Goal: Task Accomplishment & Management: Complete application form

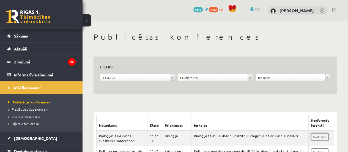
scroll to position [48, 0]
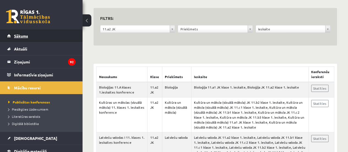
click at [44, 40] on link "Sākums" at bounding box center [41, 35] width 68 height 13
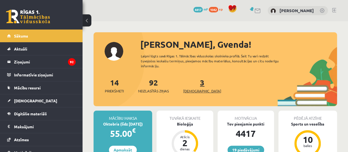
click at [191, 86] on link "3 Ieskaites" at bounding box center [202, 85] width 38 height 16
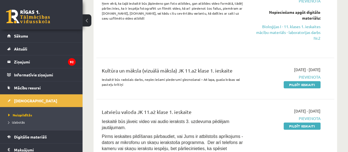
scroll to position [99, 0]
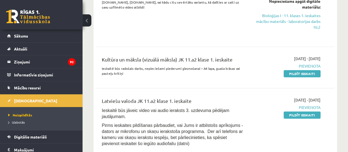
drag, startPoint x: 299, startPoint y: 73, endPoint x: 197, endPoint y: 21, distance: 114.1
click at [299, 73] on link "Pildīt ieskaiti" at bounding box center [301, 73] width 37 height 7
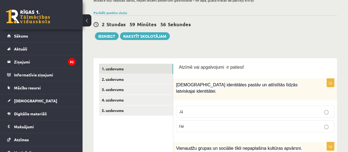
scroll to position [44, 0]
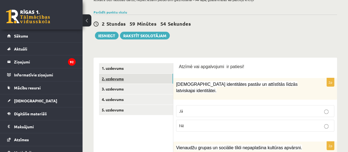
click at [115, 81] on link "2. uzdevums" at bounding box center [136, 78] width 74 height 10
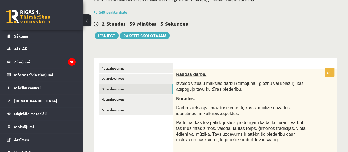
click at [114, 88] on link "3. uzdevums" at bounding box center [136, 89] width 74 height 10
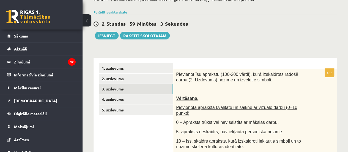
scroll to position [0, 0]
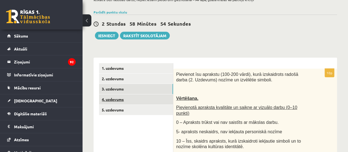
click at [109, 102] on link "4. uzdevums" at bounding box center [136, 99] width 74 height 10
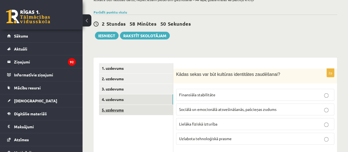
click at [108, 111] on link "5. uzdevums" at bounding box center [136, 109] width 74 height 10
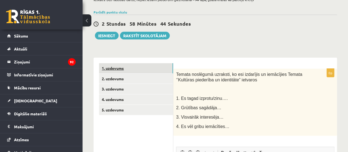
click at [125, 69] on link "1. uzdevums" at bounding box center [136, 68] width 74 height 10
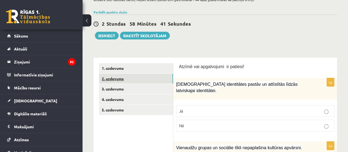
click at [108, 79] on link "2. uzdevums" at bounding box center [136, 78] width 74 height 10
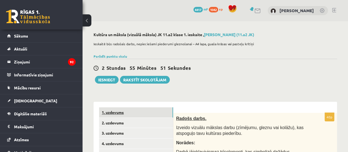
click at [138, 112] on link "1. uzdevums" at bounding box center [136, 112] width 74 height 10
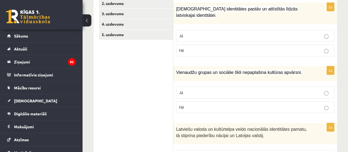
scroll to position [123, 0]
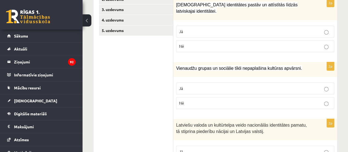
click at [326, 106] on label "Nē" at bounding box center [255, 103] width 158 height 12
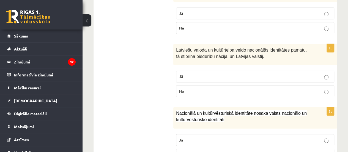
scroll to position [206, 0]
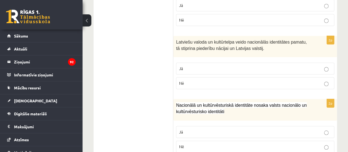
click at [324, 70] on label "Jā" at bounding box center [255, 68] width 158 height 12
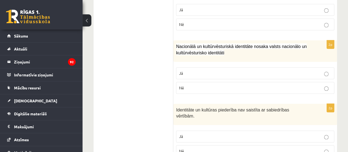
scroll to position [267, 0]
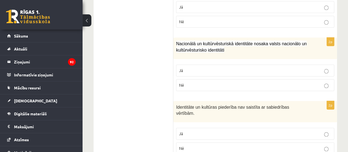
click at [325, 72] on label "Jā" at bounding box center [255, 70] width 158 height 12
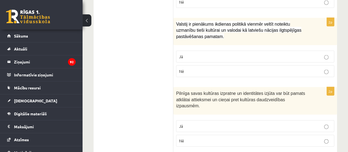
scroll to position [507, 0]
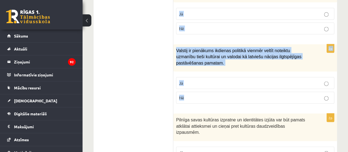
drag, startPoint x: 176, startPoint y: 22, endPoint x: 184, endPoint y: 92, distance: 70.9
click at [184, 92] on form "Atzīmē vai apgalvojumi ir patiesi! 2p Mazākumtautību identitātes pastāv un attī…" at bounding box center [255, 71] width 153 height 942
copy form "Loremipsu dolors am consecte adipi elitseddoei temporin utlabore. Et Do 2m Aliq…"
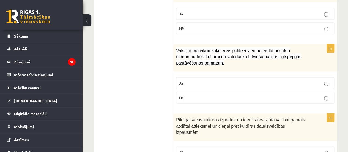
click at [124, 97] on ul "1. uzdevums 2. uzdevums 3. uzdevums 4. uzdevums 5. uzdevums" at bounding box center [136, 71] width 74 height 942
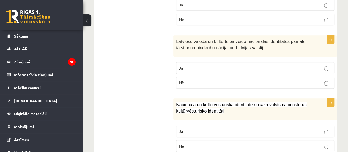
scroll to position [204, 0]
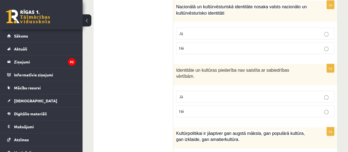
scroll to position [307, 0]
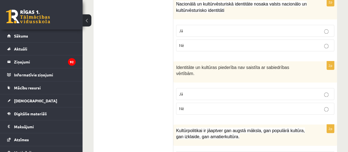
click at [323, 105] on p "Nē" at bounding box center [255, 108] width 152 height 6
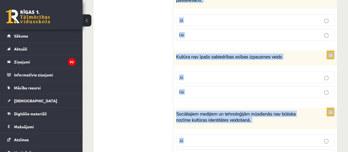
scroll to position [889, 0]
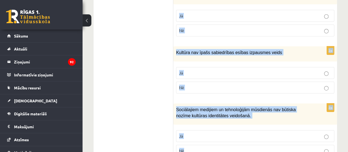
drag, startPoint x: 176, startPoint y: 50, endPoint x: 202, endPoint y: 149, distance: 102.2
copy form "Loremip dolor sitametc adipisci el seddoeiusmo tempor inc utl etdolo magnaali e…"
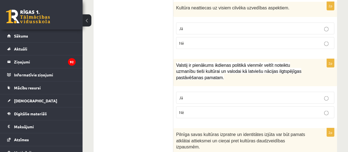
scroll to position [487, 0]
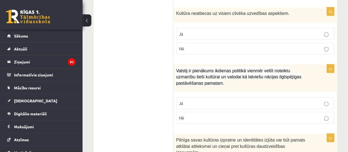
click at [344, 115] on div "**********" at bounding box center [214, 56] width 265 height 1045
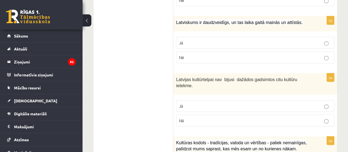
scroll to position [674, 0]
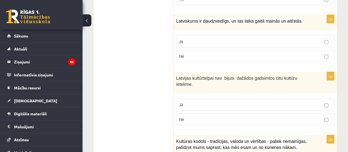
click at [326, 113] on label "Nē" at bounding box center [255, 119] width 158 height 12
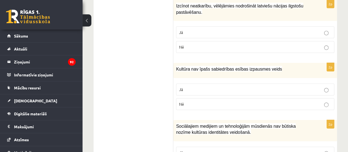
scroll to position [889, 0]
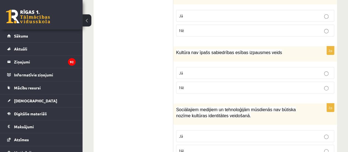
click at [323, 147] on p "Nē" at bounding box center [255, 150] width 152 height 6
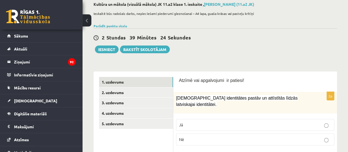
scroll to position [0, 0]
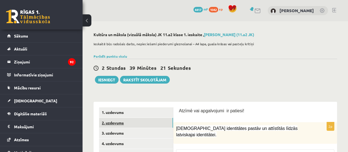
click at [117, 127] on link "2. uzdevums" at bounding box center [136, 122] width 74 height 10
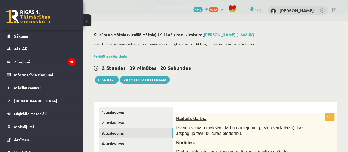
click at [117, 132] on link "3. uzdevums" at bounding box center [136, 133] width 74 height 10
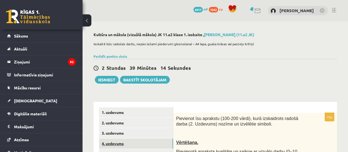
click at [115, 142] on link "4. uzdevums" at bounding box center [136, 143] width 74 height 10
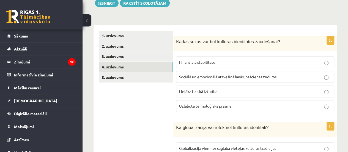
scroll to position [77, 0]
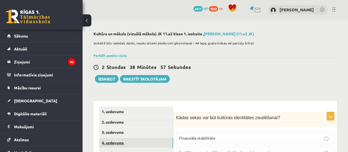
scroll to position [0, 0]
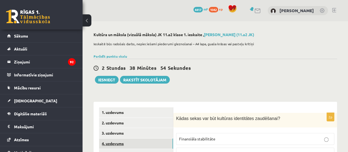
click at [119, 140] on link "4. uzdevums" at bounding box center [136, 143] width 74 height 10
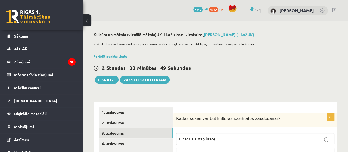
click at [120, 135] on link "3. uzdevums" at bounding box center [136, 133] width 74 height 10
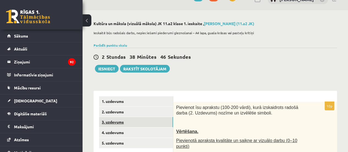
scroll to position [33, 0]
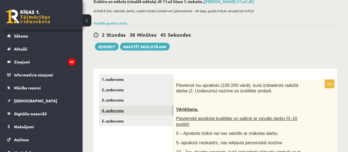
click at [117, 109] on link "4. uzdevums" at bounding box center [136, 110] width 74 height 10
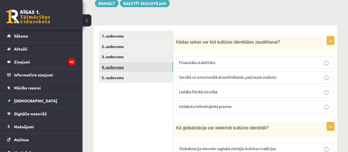
scroll to position [77, 0]
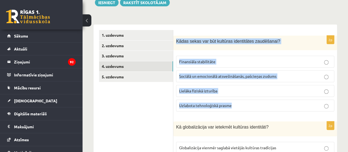
drag, startPoint x: 175, startPoint y: 38, endPoint x: 250, endPoint y: 100, distance: 97.6
click at [250, 100] on div "2p Kādas sekas var būt kultūras identitātes zaudēšanai? Finansiāla stabilitāte …" at bounding box center [255, 75] width 164 height 80
copy div "Kādas sekas var būt kultūras identitātes zaudēšanai? Finansiāla stabilitāte Soc…"
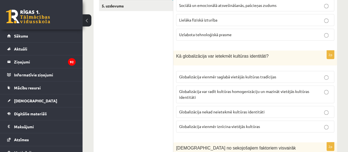
scroll to position [167, 0]
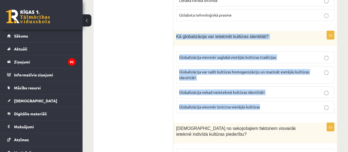
drag, startPoint x: 175, startPoint y: 34, endPoint x: 274, endPoint y: 102, distance: 119.8
click at [274, 102] on div "2p Kā globalizācija var ietekmēt kultūras identitāti? Globalizācija vienmēr sag…" at bounding box center [255, 74] width 164 height 86
copy div "Kā globalizācija var ietekmēt kultūras identitāti? Globalizācija vienmēr saglab…"
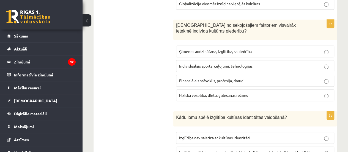
scroll to position [268, 0]
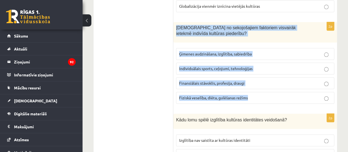
drag, startPoint x: 176, startPoint y: 24, endPoint x: 254, endPoint y: 93, distance: 103.5
click at [254, 93] on div "2p Kuri no sekojošajiem faktoriem visvairāk ietekmē indivīda kultūras piederību…" at bounding box center [255, 65] width 164 height 86
copy div "[DEMOGRAPHIC_DATA] no sekojošajiem faktoriem visvairāk ietekmē indivīda kultūra…"
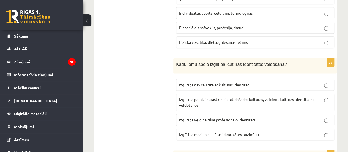
scroll to position [341, 0]
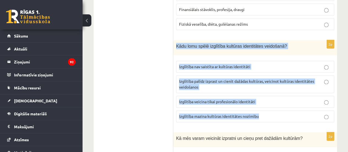
drag, startPoint x: 176, startPoint y: 42, endPoint x: 267, endPoint y: 114, distance: 115.7
click at [267, 114] on div "2p Kādu lomu spēlē izglītība kultūras identitātes veidošanā? Izglītība nav sais…" at bounding box center [255, 83] width 164 height 86
copy div "Kādu lomu spēlē izglītība kultūras identitātes veidošanā? Izglītība nav saistīt…"
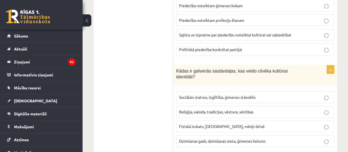
scroll to position [765, 0]
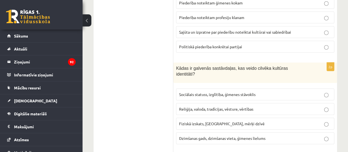
click at [328, 103] on label "Reliģija, valoda, tradīcijas, vēsture, vērtības" at bounding box center [255, 109] width 158 height 12
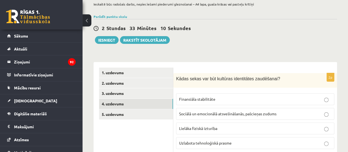
scroll to position [41, 0]
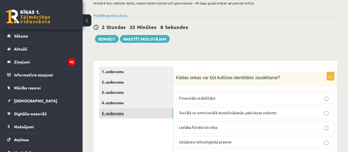
click at [114, 112] on link "5. uzdevums" at bounding box center [136, 113] width 74 height 10
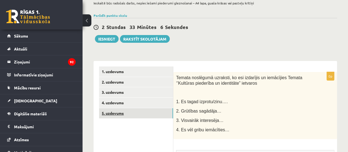
scroll to position [0, 0]
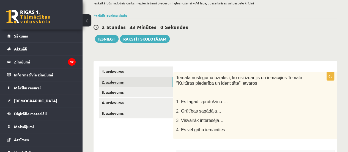
click at [114, 84] on link "2. uzdevums" at bounding box center [136, 82] width 74 height 10
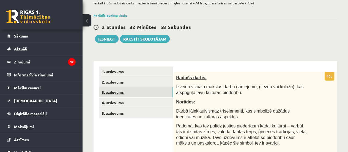
click at [116, 93] on link "3. uzdevums" at bounding box center [136, 92] width 74 height 10
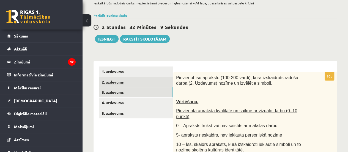
click at [122, 79] on link "2. uzdevums" at bounding box center [136, 82] width 74 height 10
